Goal: Task Accomplishment & Management: Complete application form

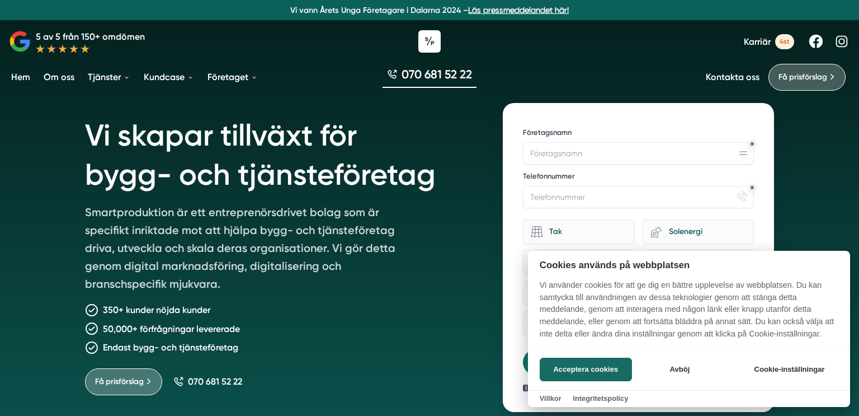
click at [812, 77] on div at bounding box center [429, 208] width 859 height 416
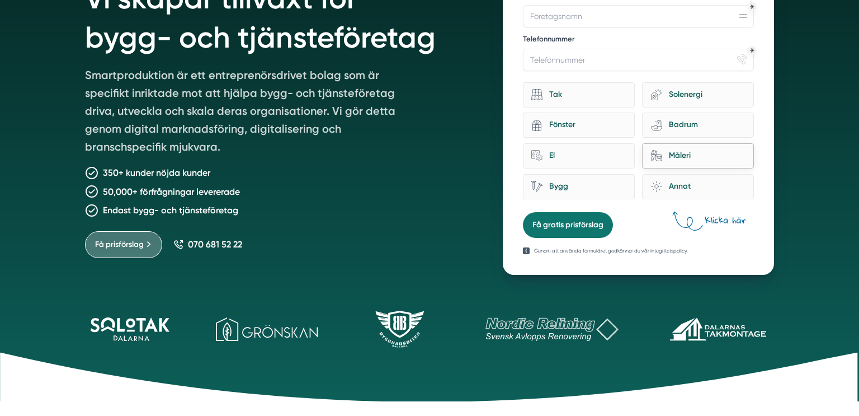
scroll to position [145, 0]
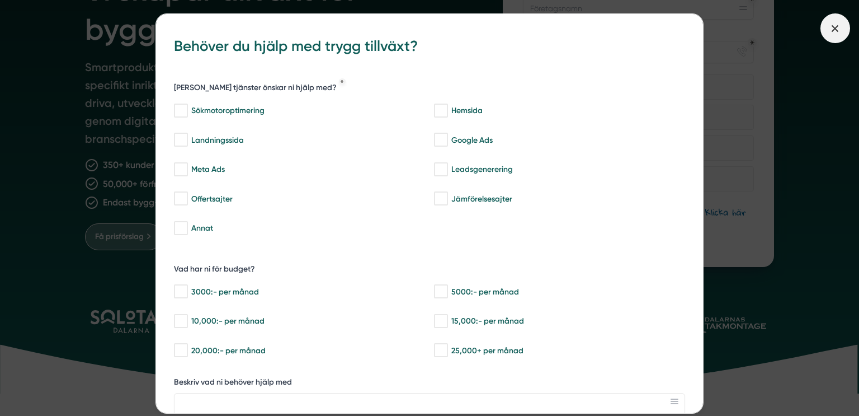
click at [825, 29] on span at bounding box center [836, 28] width 30 height 30
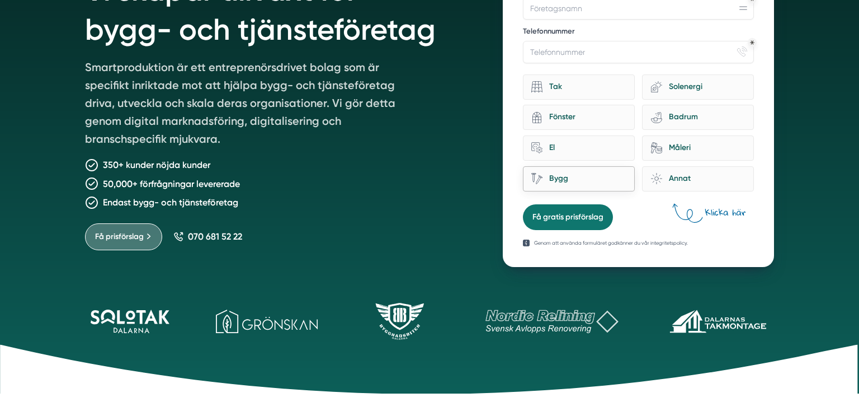
click at [582, 179] on div "Bygg" at bounding box center [584, 178] width 83 height 15
click at [0, 0] on input "Bygg" at bounding box center [0, 0] width 0 height 0
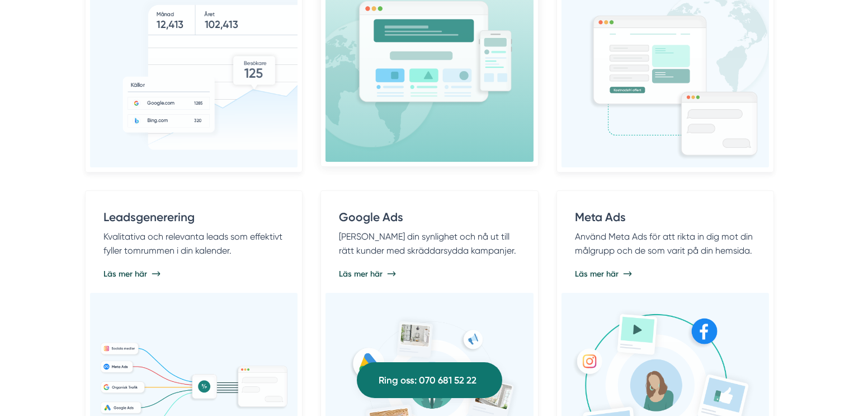
scroll to position [90, 0]
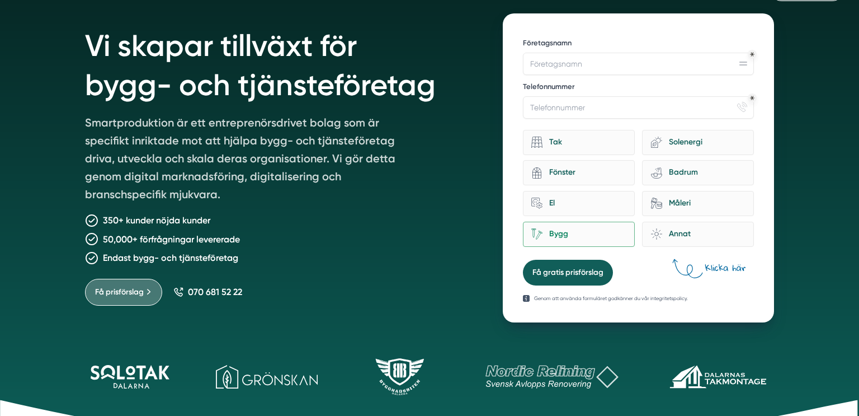
click at [571, 271] on button "Få gratis prisförslag" at bounding box center [568, 273] width 90 height 26
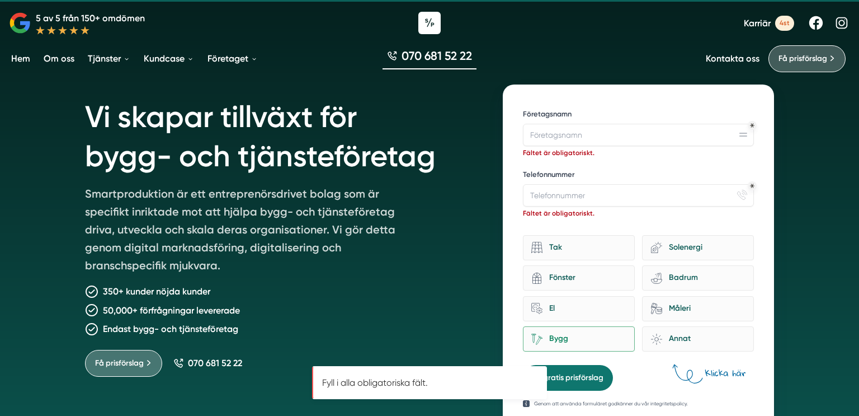
scroll to position [17, 0]
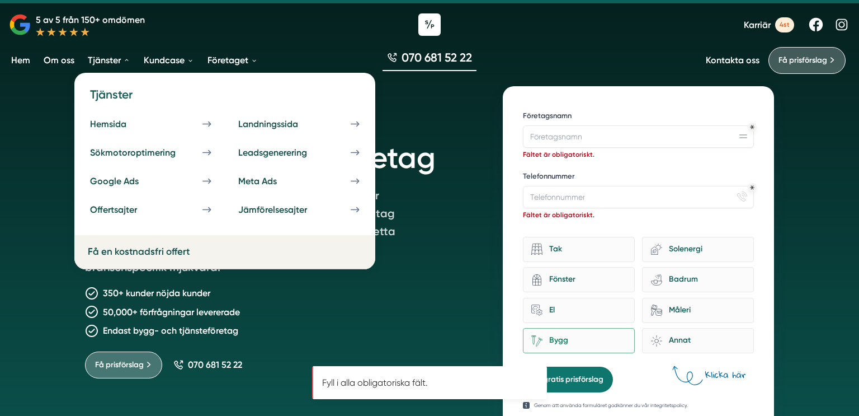
click at [114, 62] on link "Tjänster" at bounding box center [109, 60] width 47 height 29
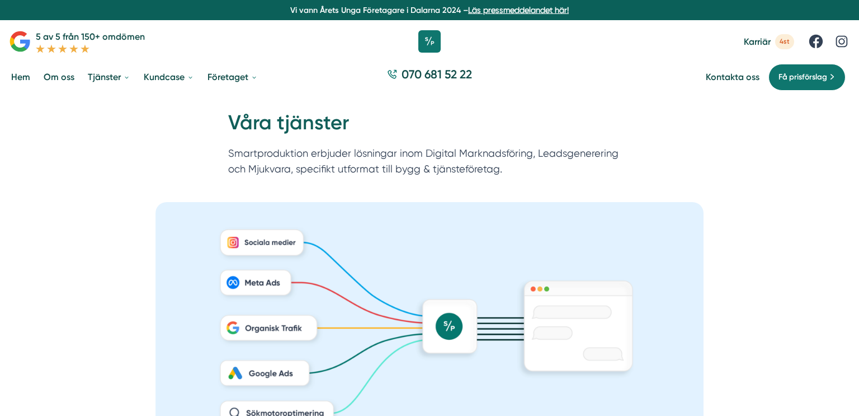
click at [26, 78] on link "Hem" at bounding box center [21, 77] width 24 height 29
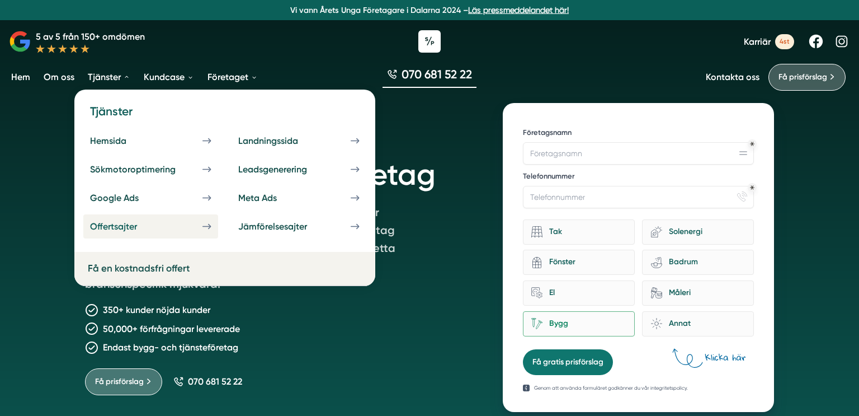
click at [112, 228] on div "Offertsajter" at bounding box center [127, 226] width 74 height 11
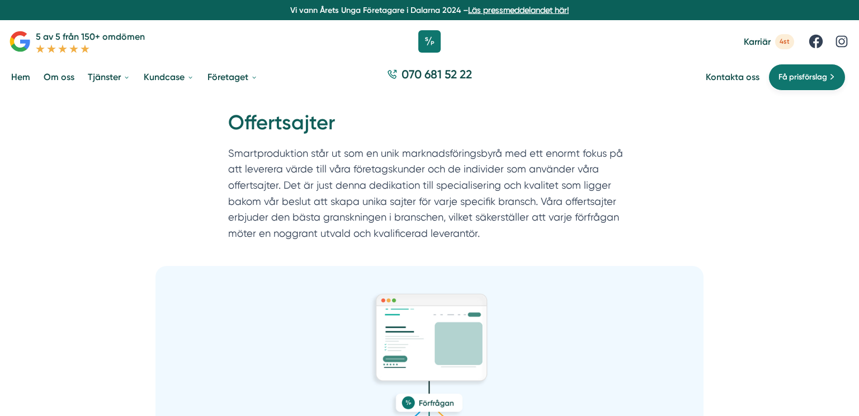
click at [791, 80] on span "Få prisförslag" at bounding box center [803, 77] width 49 height 12
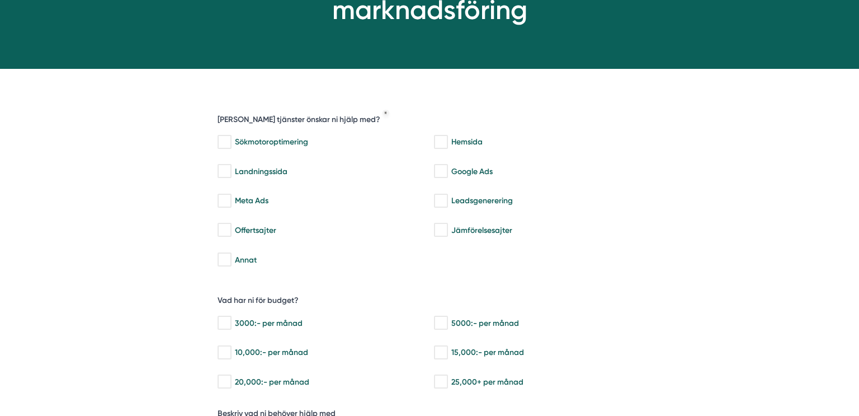
scroll to position [199, 0]
